Goal: Obtain resource: Obtain resource

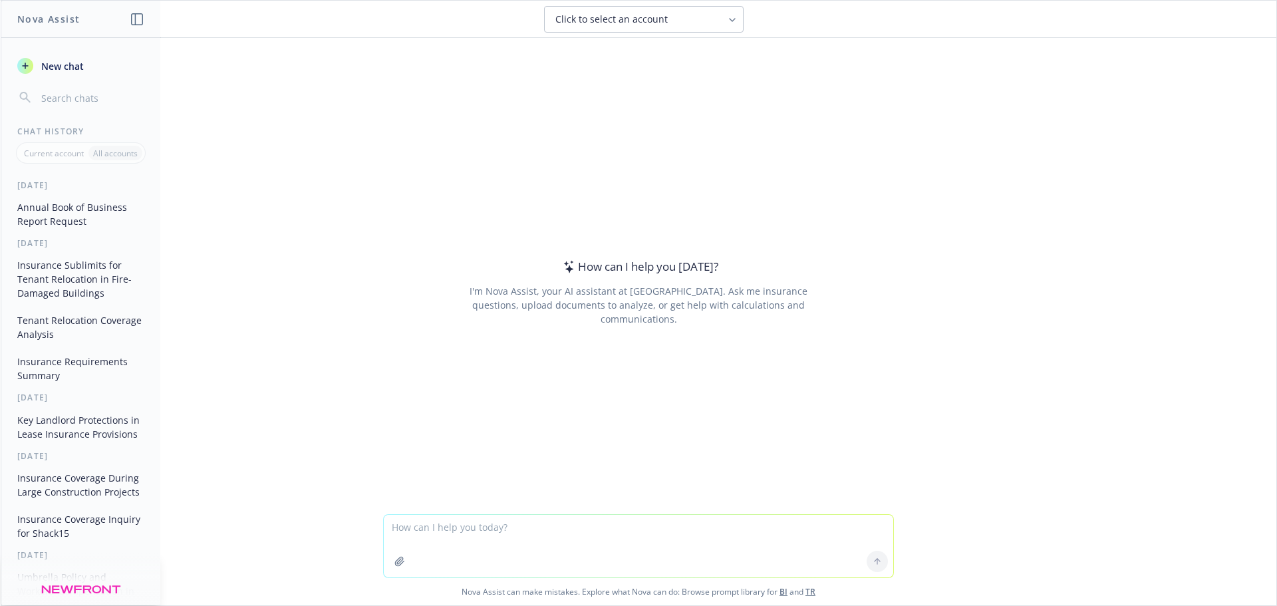
click at [32, 207] on button "Annual Book of Business Report Request" at bounding box center [81, 214] width 138 height 36
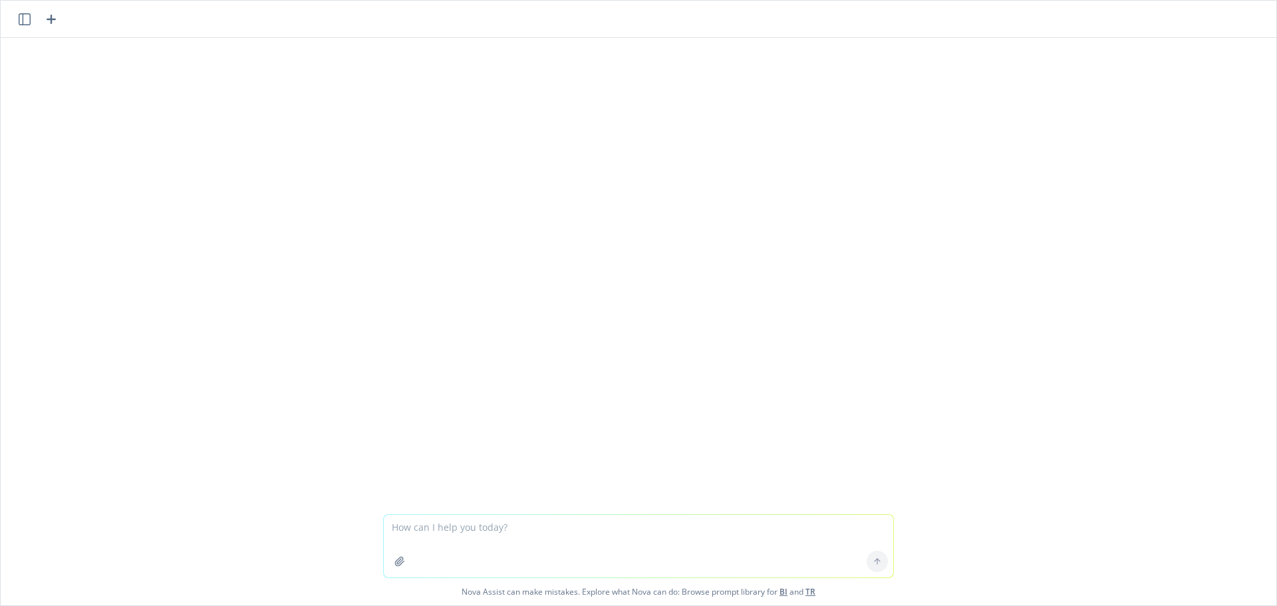
scroll to position [315, 0]
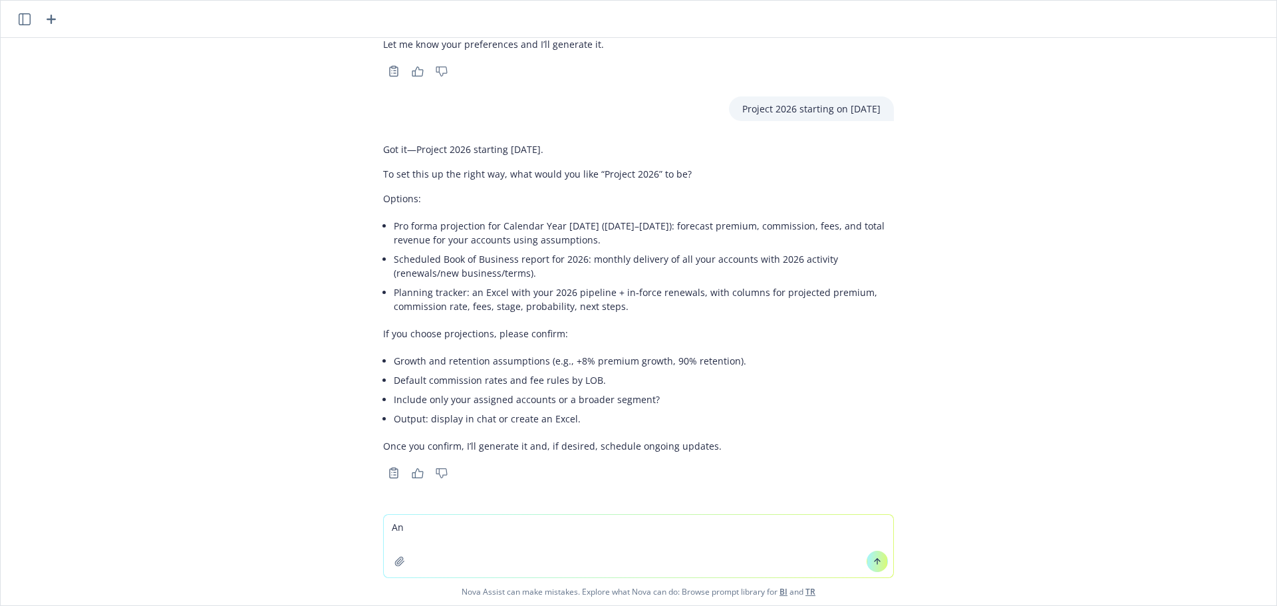
type textarea "A"
type textarea "Project annual book [DATE] to [DATE]"
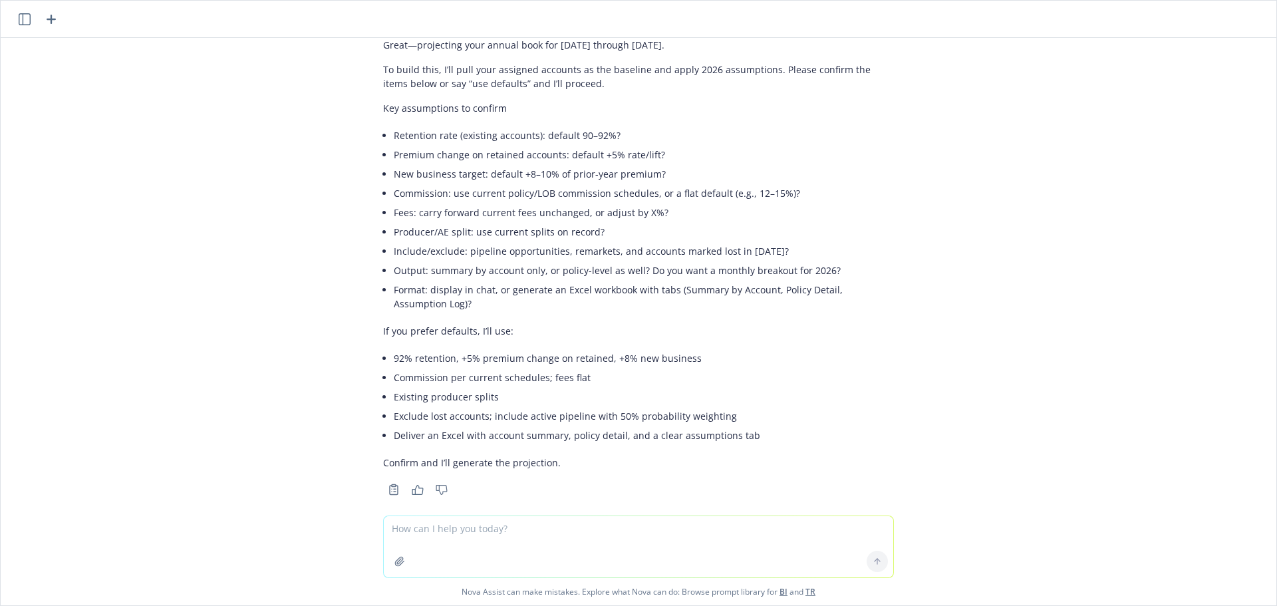
scroll to position [836, 0]
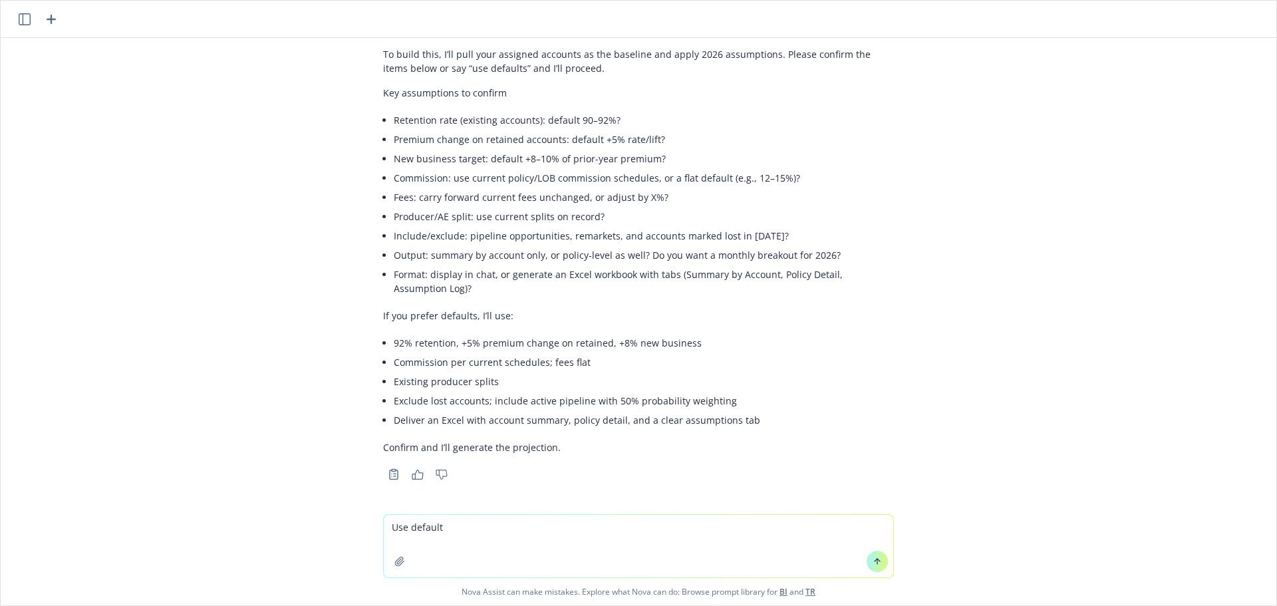
type textarea "Use defaults"
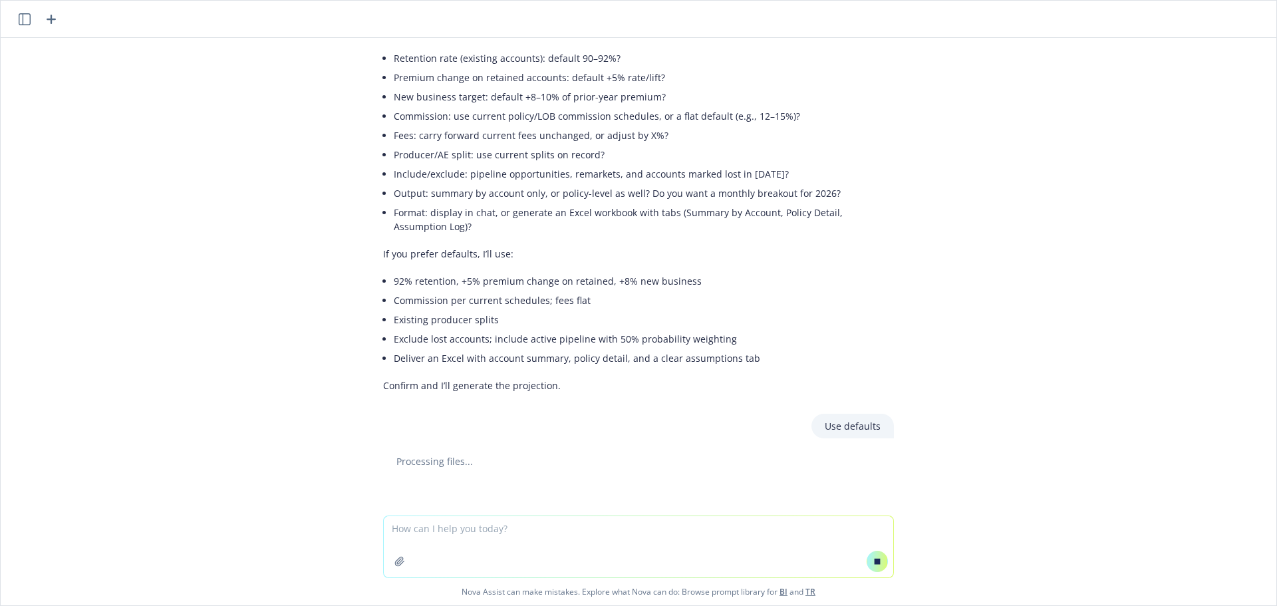
scroll to position [856, 0]
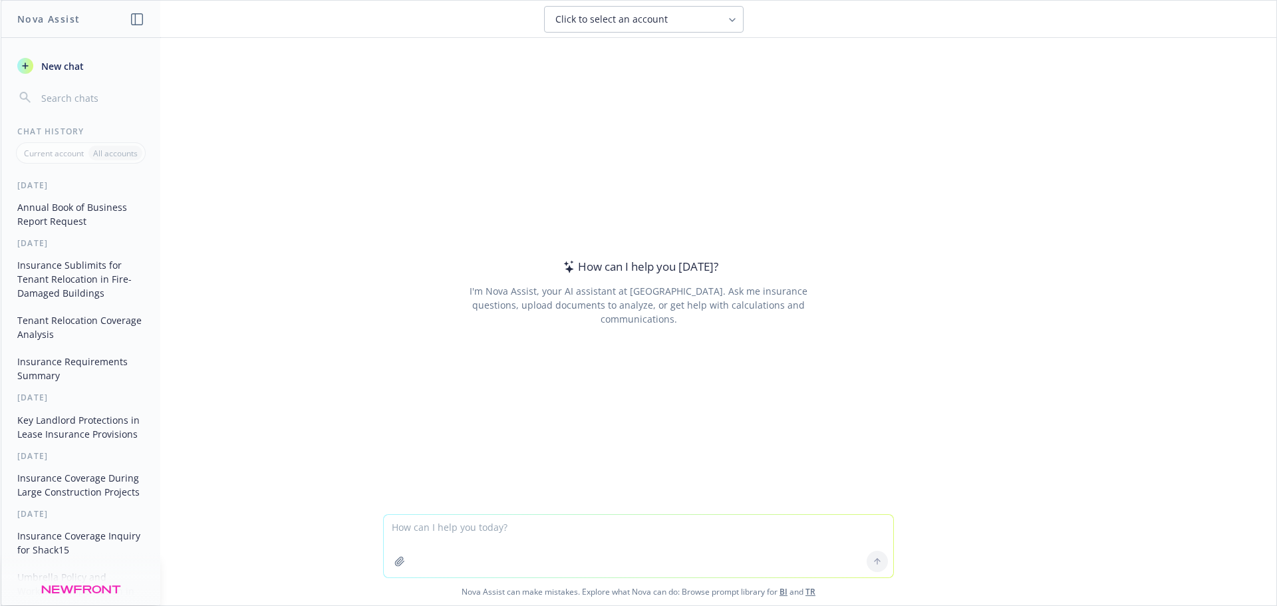
click at [65, 218] on button "Annual Book of Business Report Request" at bounding box center [81, 214] width 138 height 36
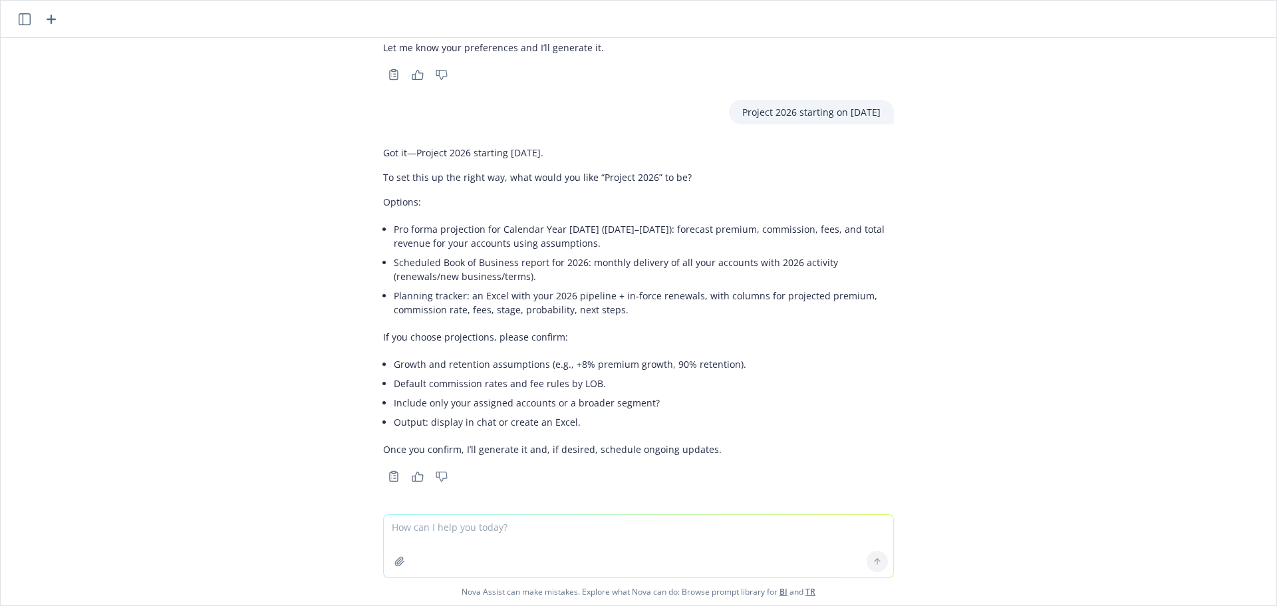
scroll to position [314, 0]
type textarea "confirmed"
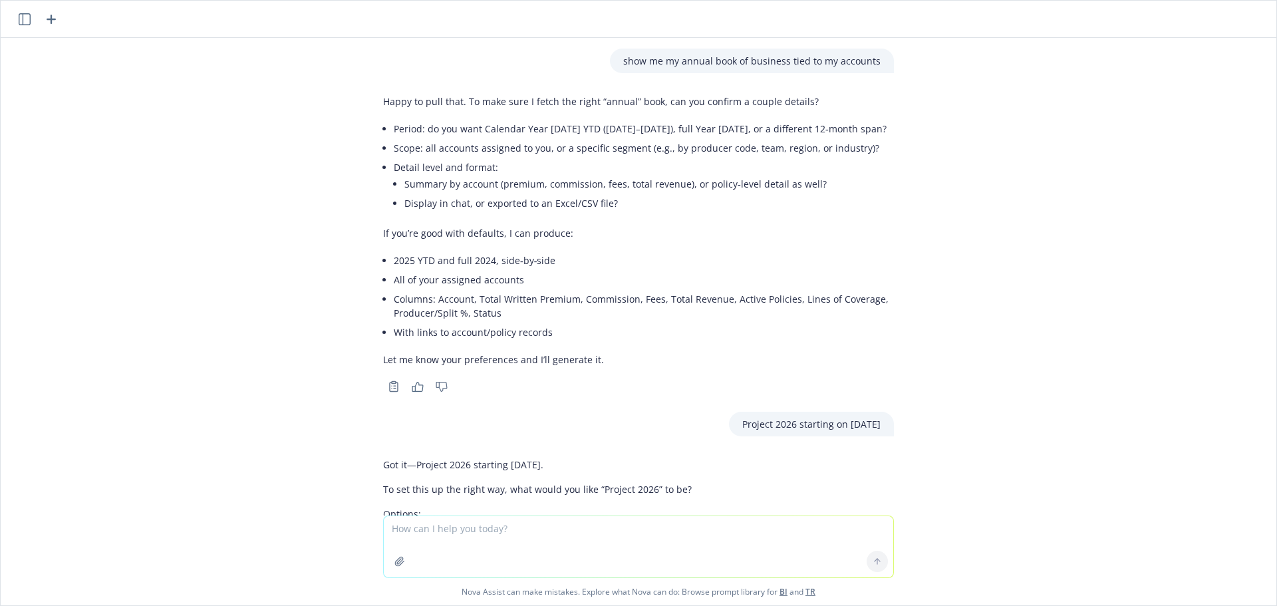
scroll to position [600, 0]
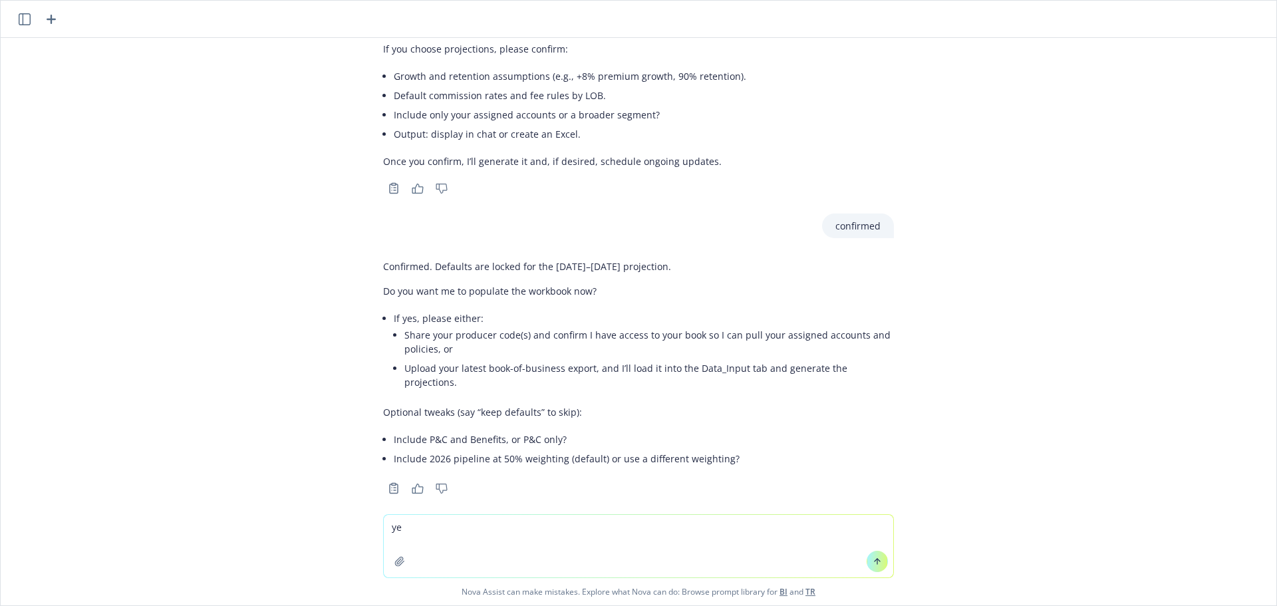
type textarea "yes"
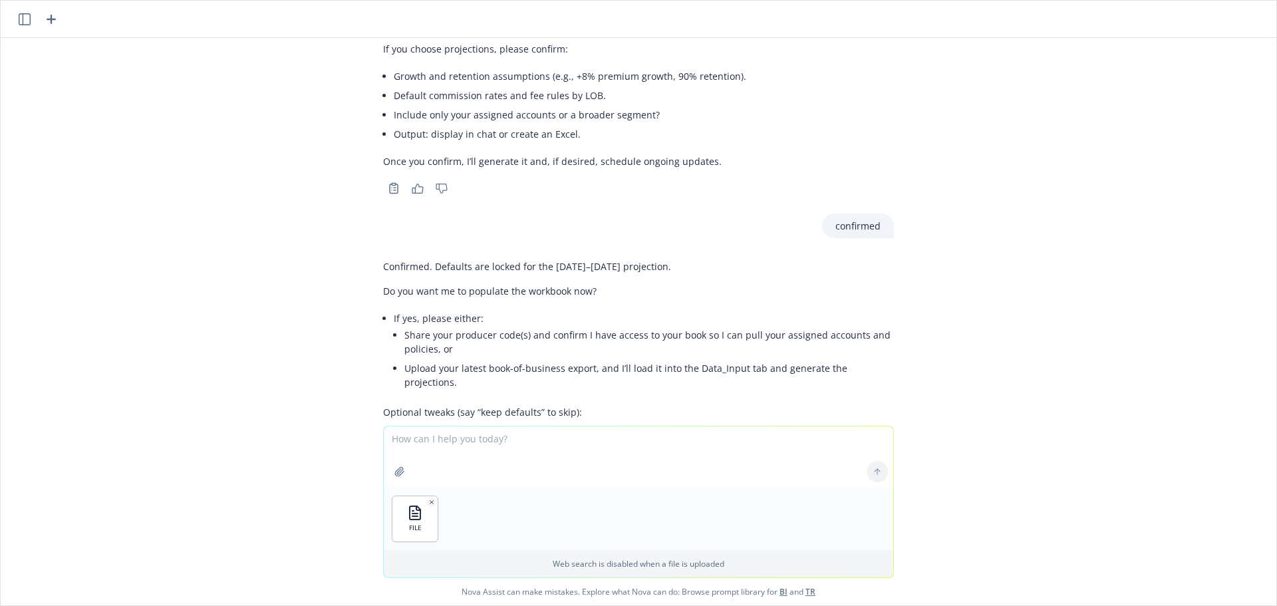
click at [290, 442] on div "FILE Web search is disabled when a file is uploaded Nova Assist can make mistak…" at bounding box center [638, 516] width 1275 height 180
click at [390, 440] on textarea at bounding box center [638, 456] width 509 height 61
type textarea "Run the report we just discussed"
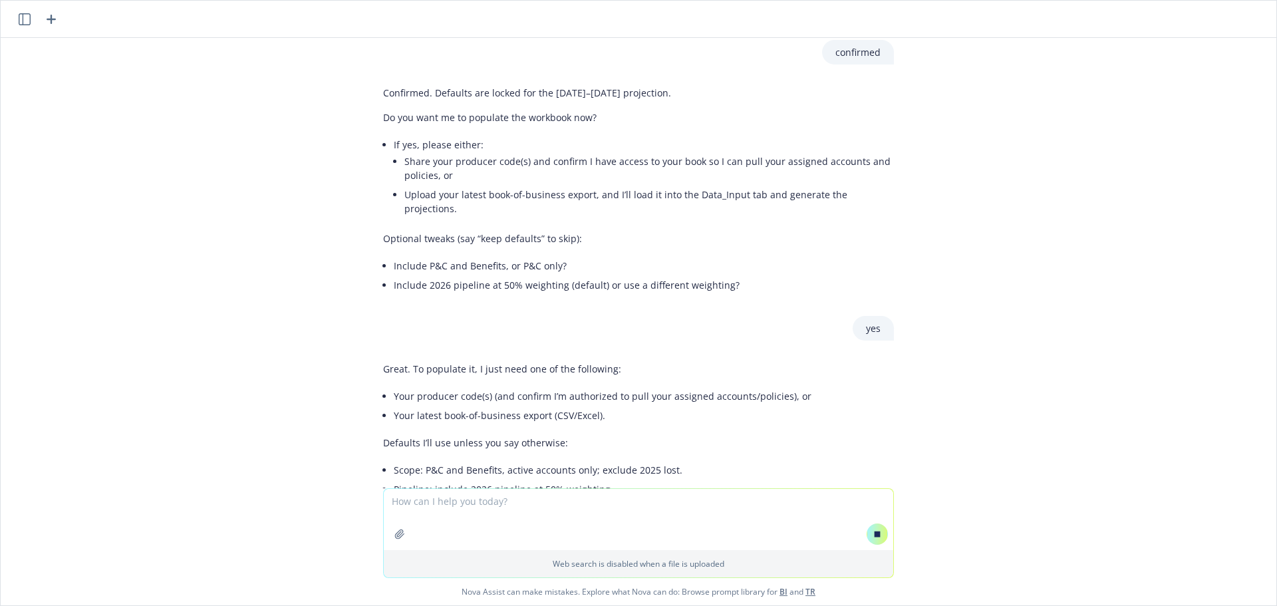
scroll to position [900, 0]
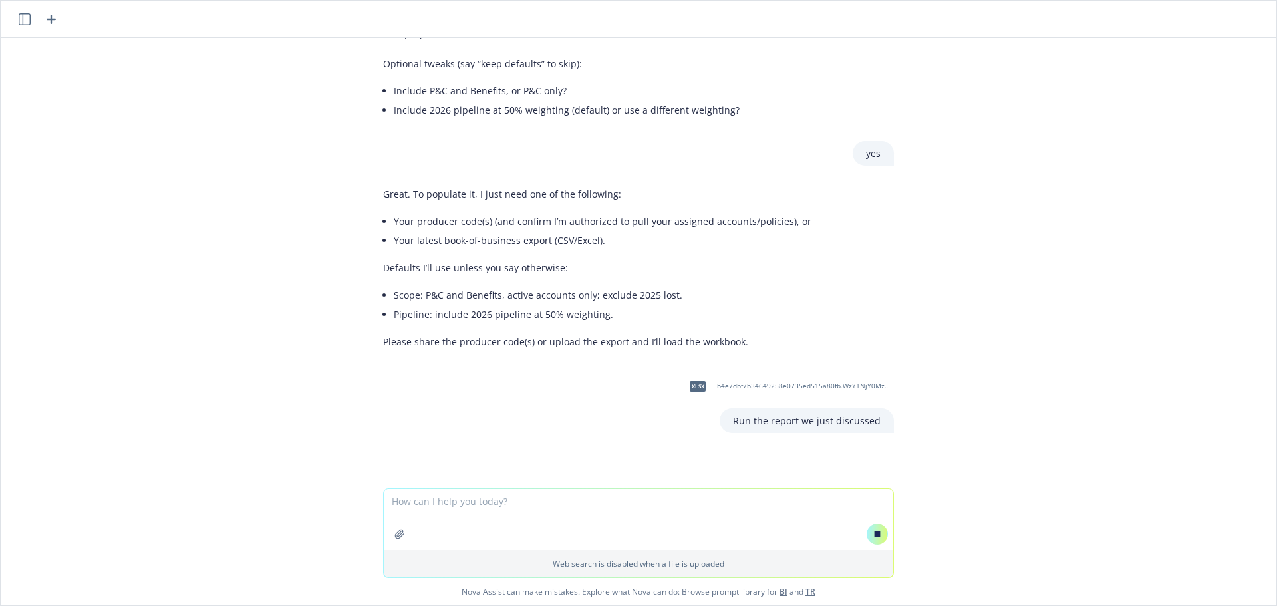
click at [534, 414] on div "xlsx b4e7dbf7b34649258e0735ed515a80fb.WzY1NjY0MzEwMzYxMzEyNDYwOCw2Nzc5NDUwNzY4M…" at bounding box center [638, 401] width 532 height 63
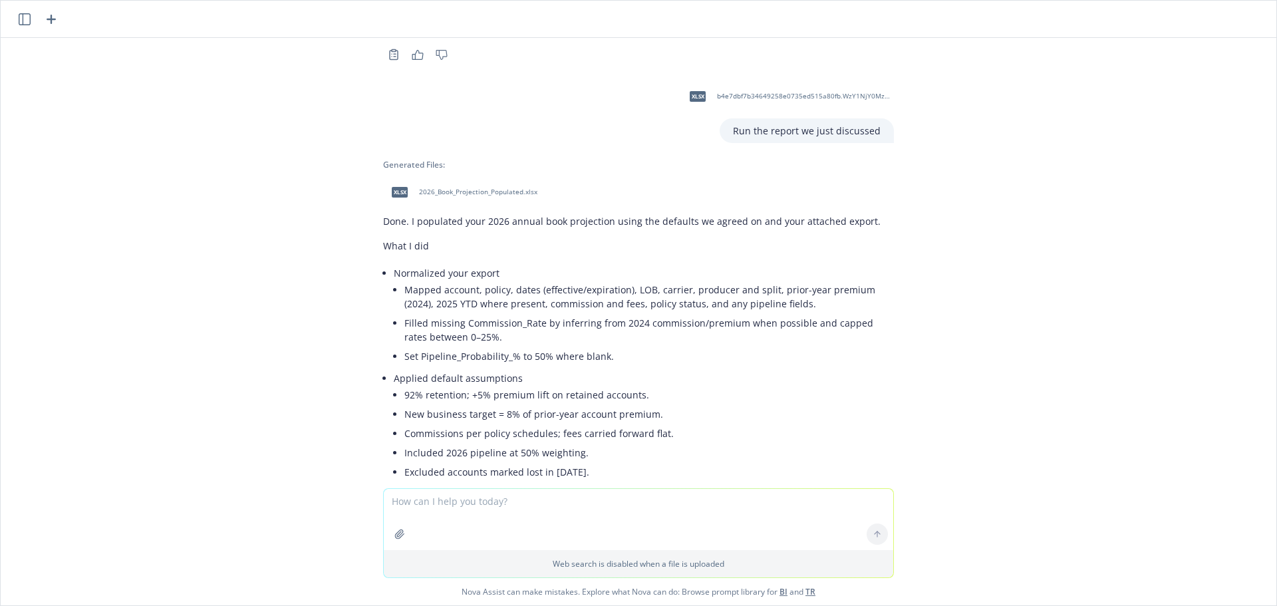
scroll to position [1281, 0]
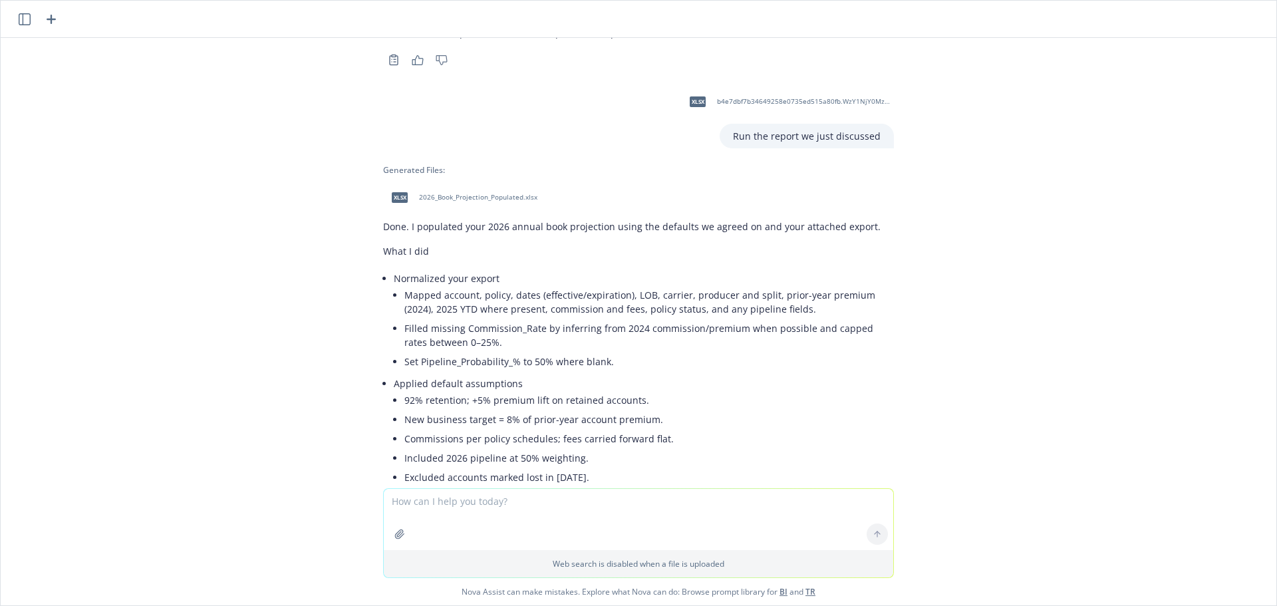
click at [421, 181] on div "xlsx 2026_Book_Projection_Populated.xlsx" at bounding box center [461, 197] width 157 height 33
click at [168, 324] on div "show me my annual book of business tied to my accounts Happy to pull that. To m…" at bounding box center [638, 263] width 1275 height 450
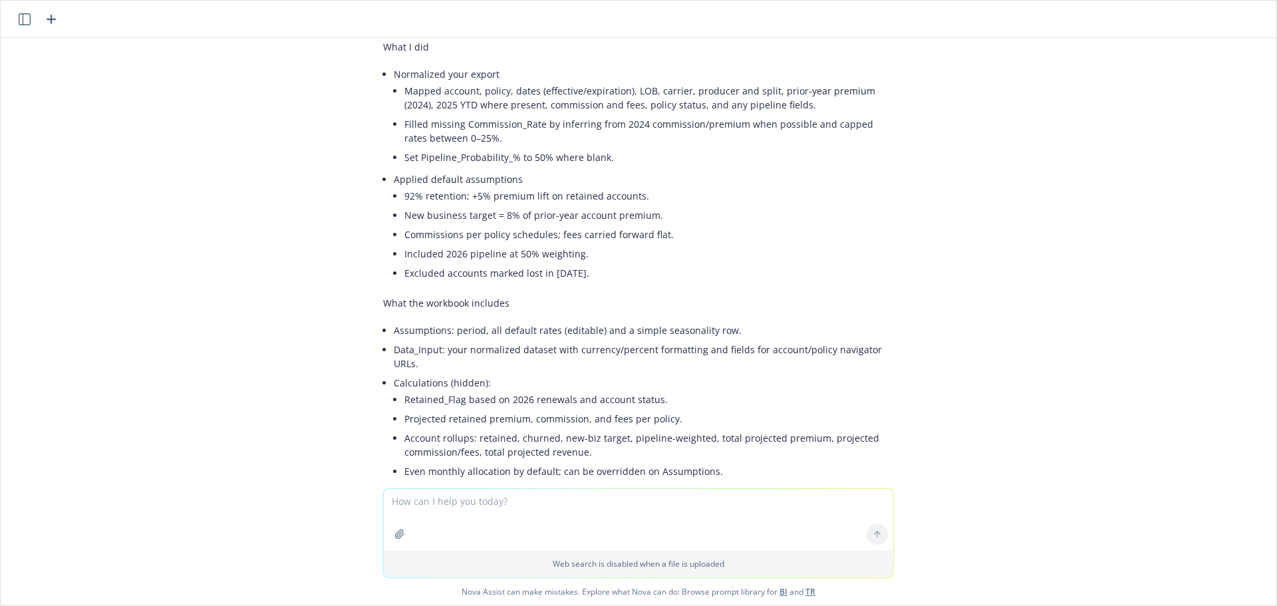
scroll to position [1838, 0]
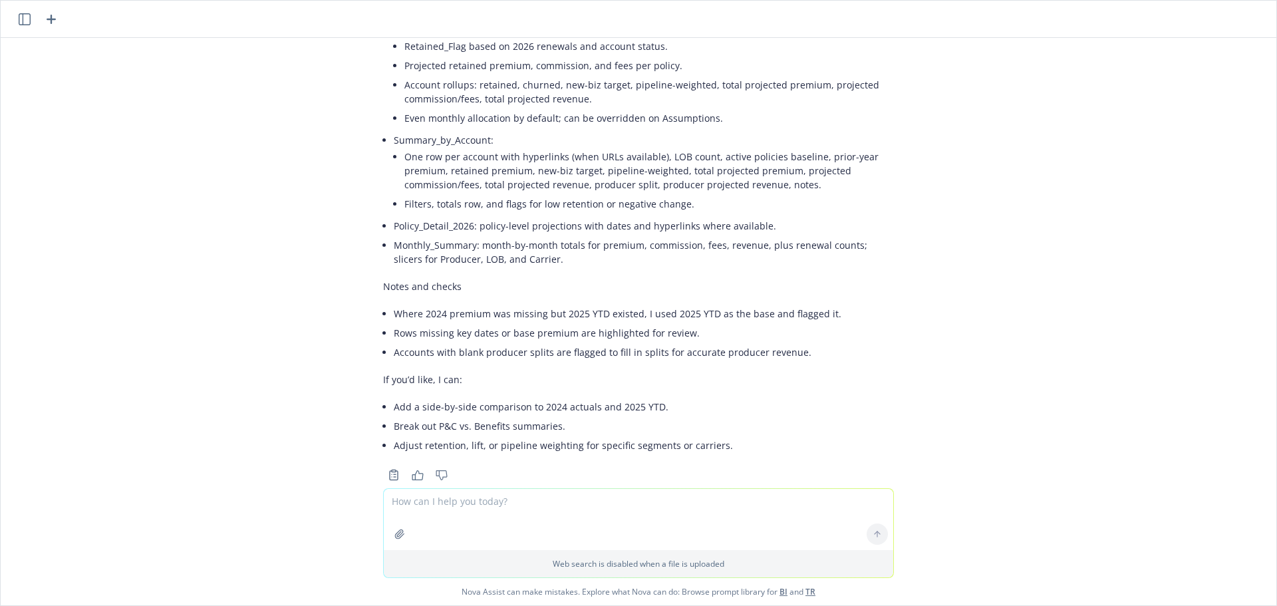
click at [408, 501] on textarea at bounding box center [638, 519] width 509 height 61
type textarea "what was the estimated Year End Revenue number"
click at [193, 361] on div "show me my annual book of business tied to my accounts Happy to pull that. To m…" at bounding box center [638, 263] width 1275 height 450
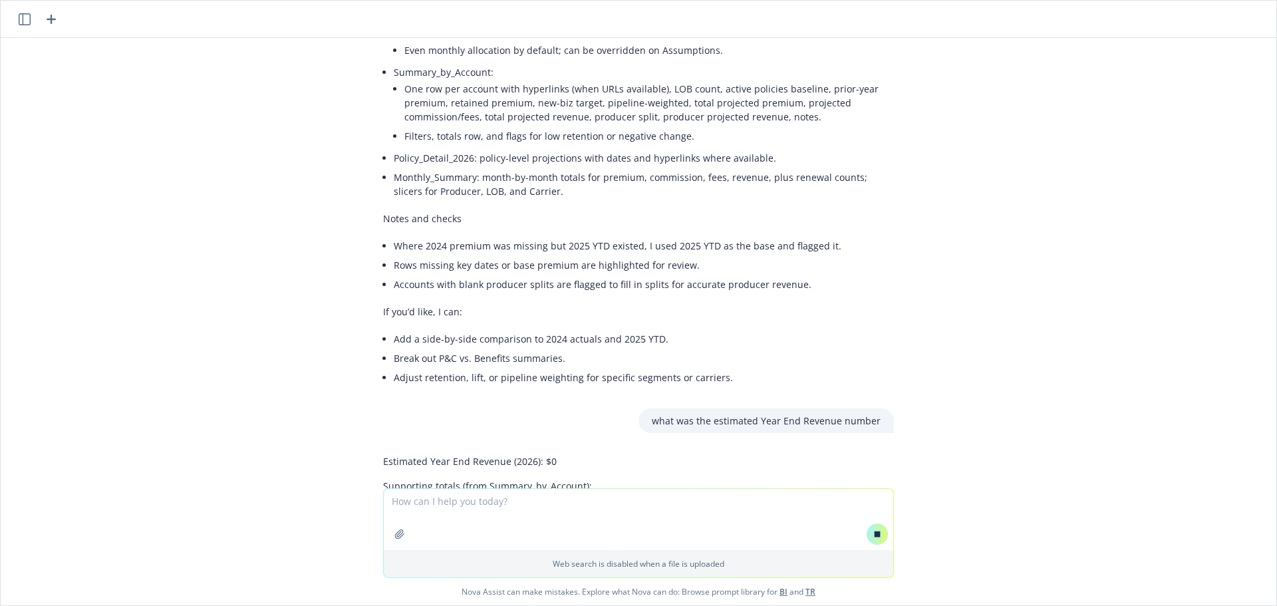
scroll to position [1906, 0]
